Goal: Task Accomplishment & Management: Manage account settings

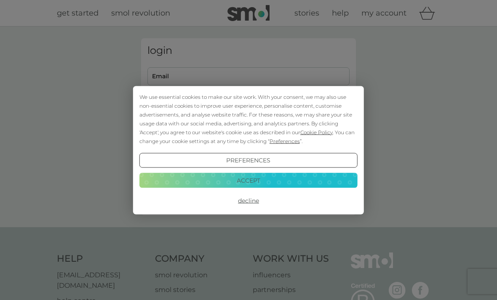
click at [286, 182] on button "Accept" at bounding box center [248, 180] width 218 height 15
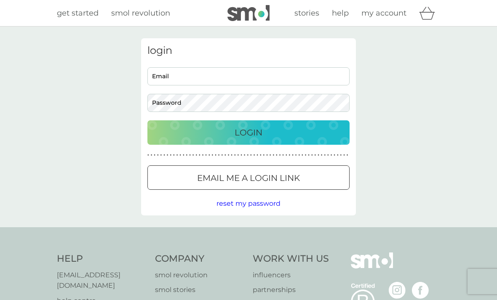
click at [241, 73] on input "Email" at bounding box center [248, 76] width 202 height 18
type input "[EMAIL_ADDRESS][DOMAIN_NAME]"
click at [248, 132] on button "Login" at bounding box center [248, 132] width 202 height 24
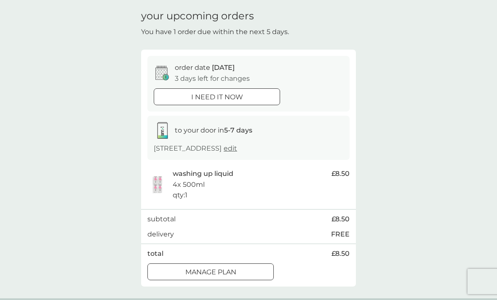
scroll to position [28, 0]
click at [245, 271] on div "Manage plan" at bounding box center [210, 272] width 125 height 11
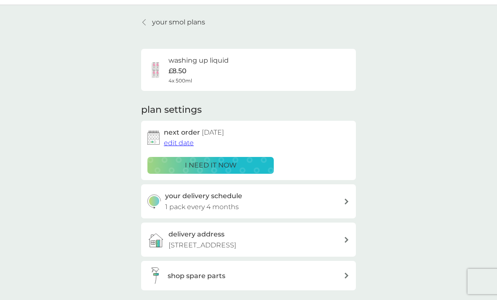
scroll to position [25, 0]
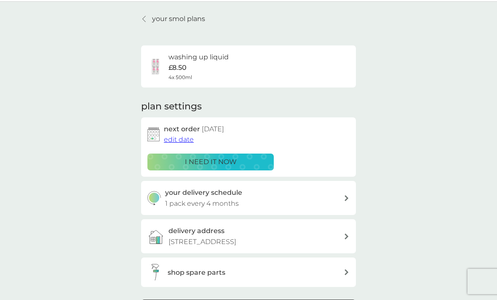
click at [185, 139] on span "edit date" at bounding box center [179, 140] width 30 height 8
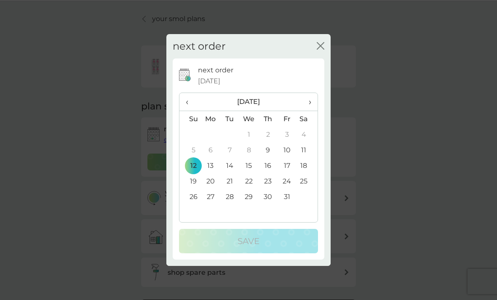
click at [309, 106] on span "›" at bounding box center [307, 102] width 8 height 18
click at [312, 106] on th "›" at bounding box center [306, 102] width 21 height 18
click at [249, 137] on td "3" at bounding box center [248, 135] width 19 height 16
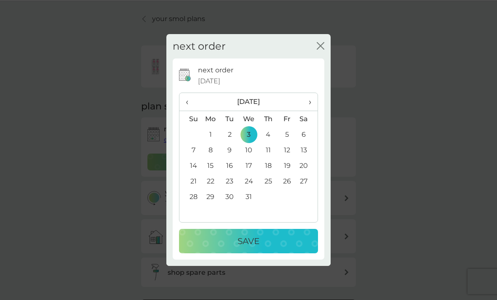
click at [271, 240] on div "Save" at bounding box center [248, 241] width 122 height 13
